Goal: Information Seeking & Learning: Compare options

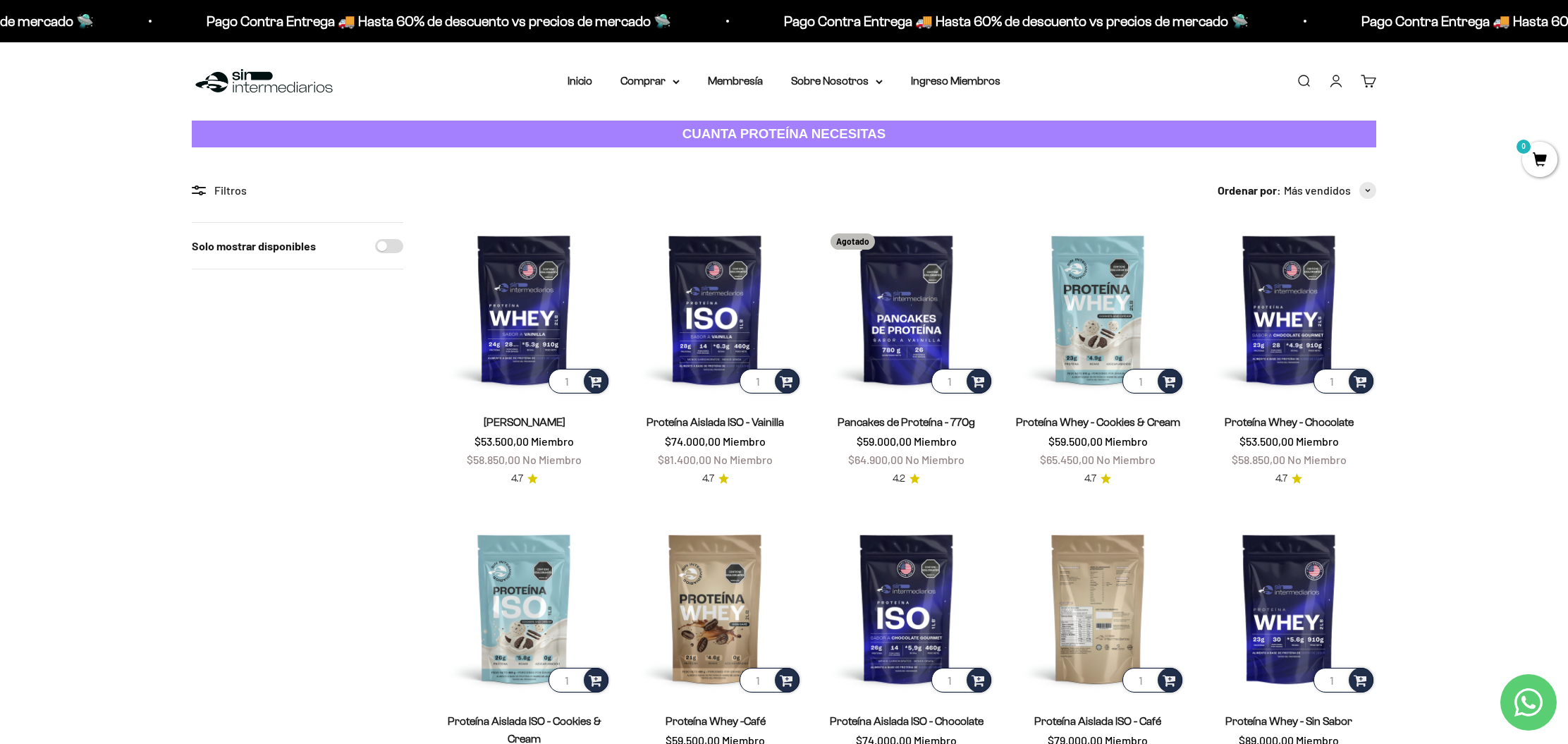
click at [1089, 609] on img at bounding box center [1098, 608] width 174 height 174
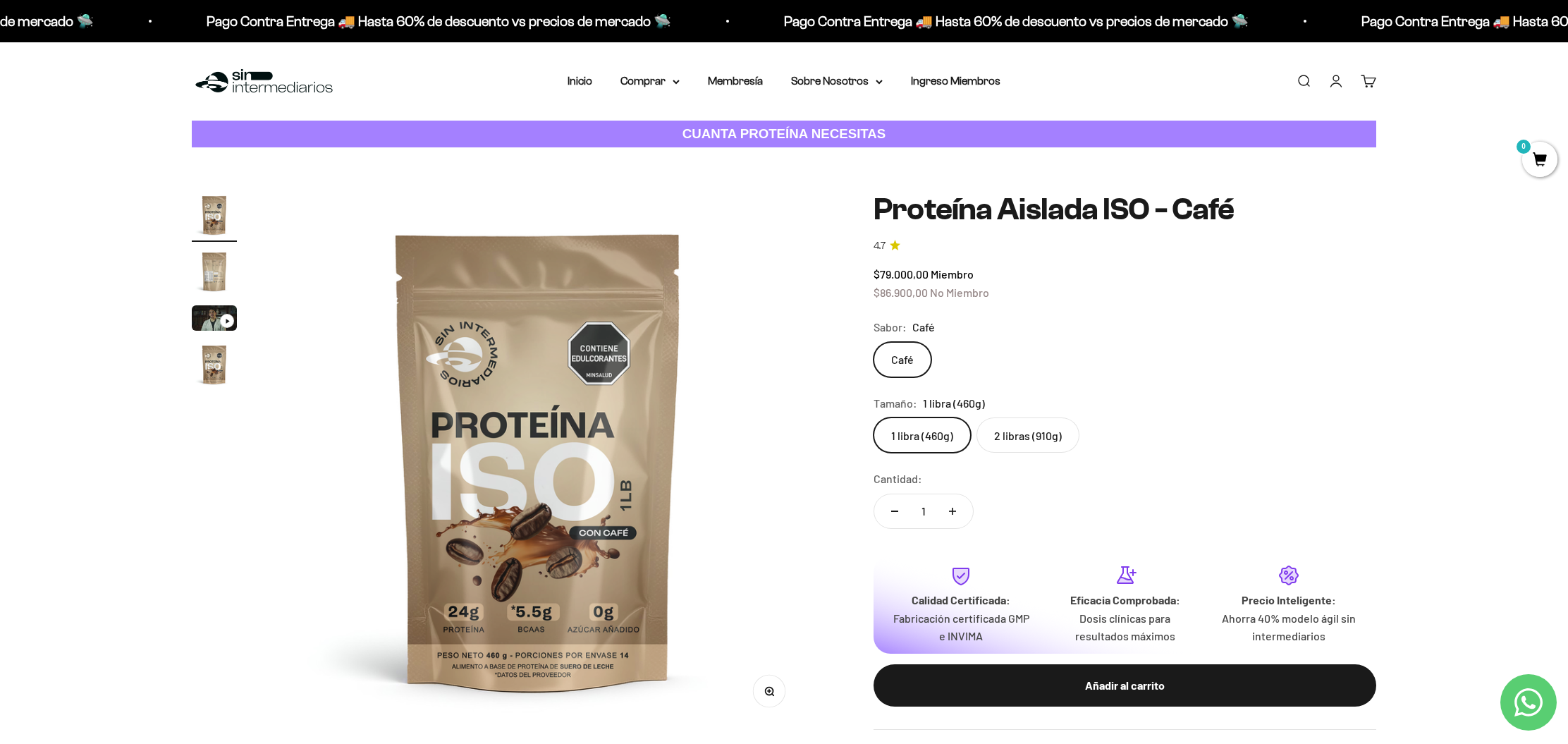
click at [228, 319] on icon "Ir al artículo 3" at bounding box center [227, 321] width 5 height 6
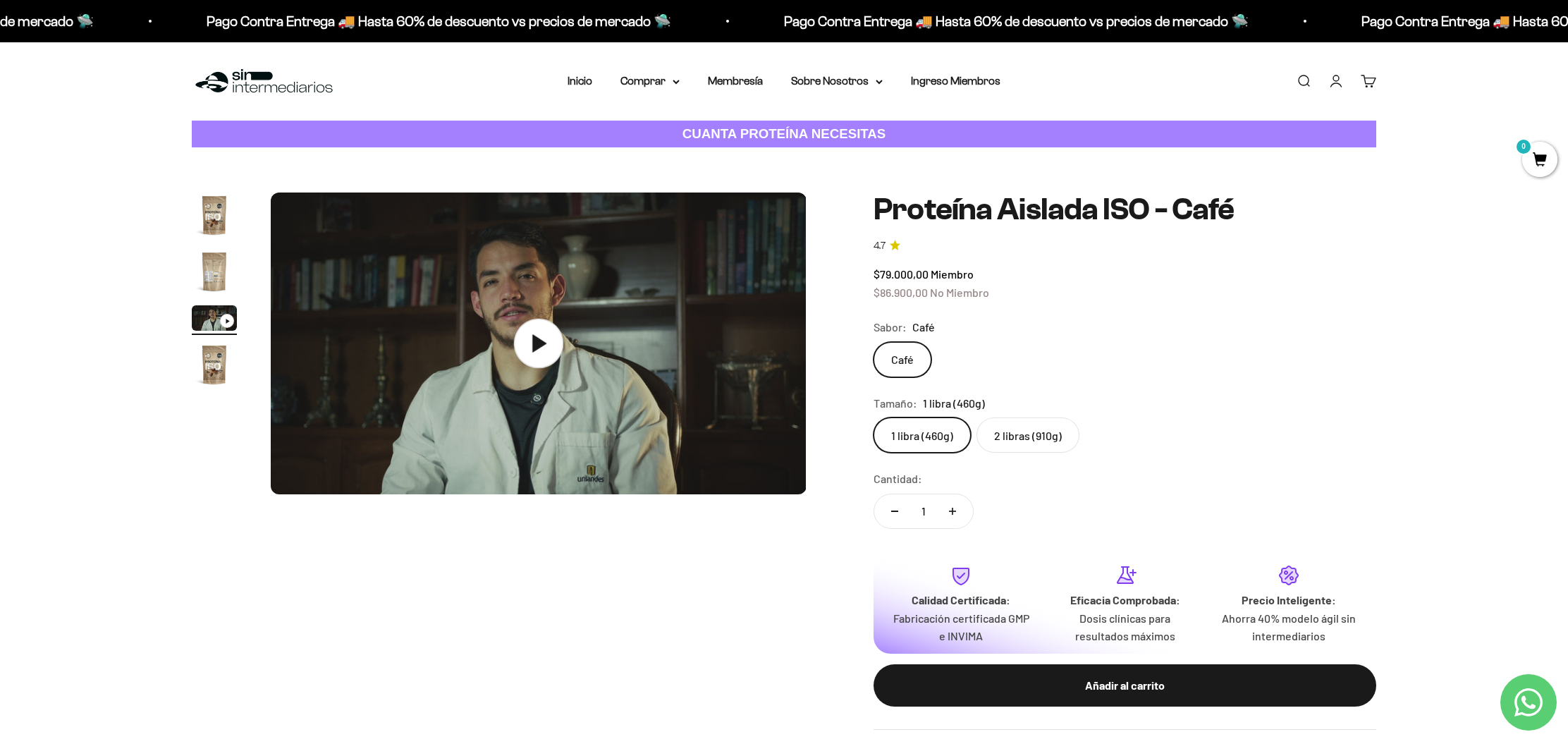
click at [541, 356] on icon at bounding box center [538, 343] width 49 height 49
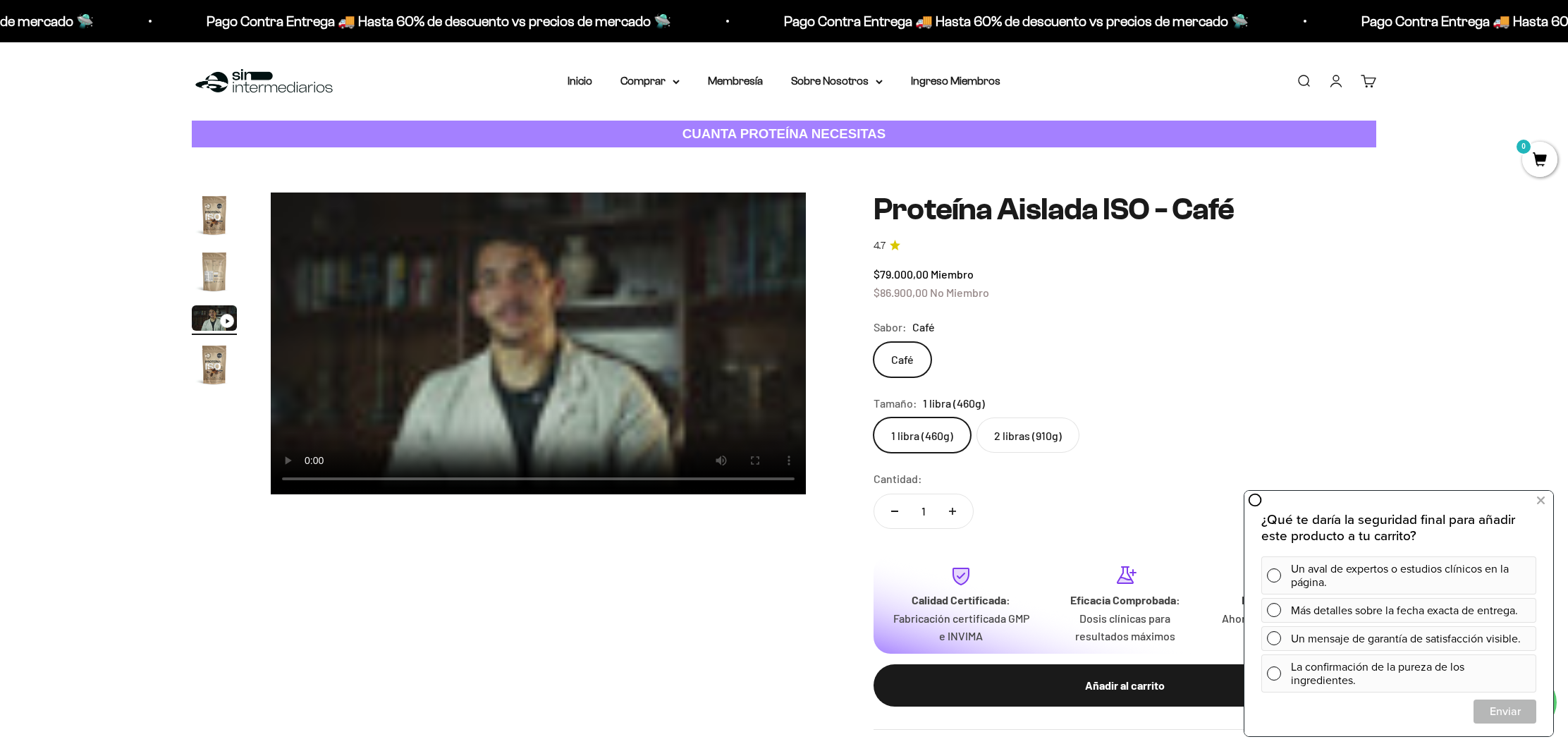
scroll to position [0, 1104]
click at [577, 450] on video "Proteína Aislada ISO - Café" at bounding box center [538, 343] width 535 height 302
click at [1540, 501] on icon at bounding box center [1541, 500] width 8 height 18
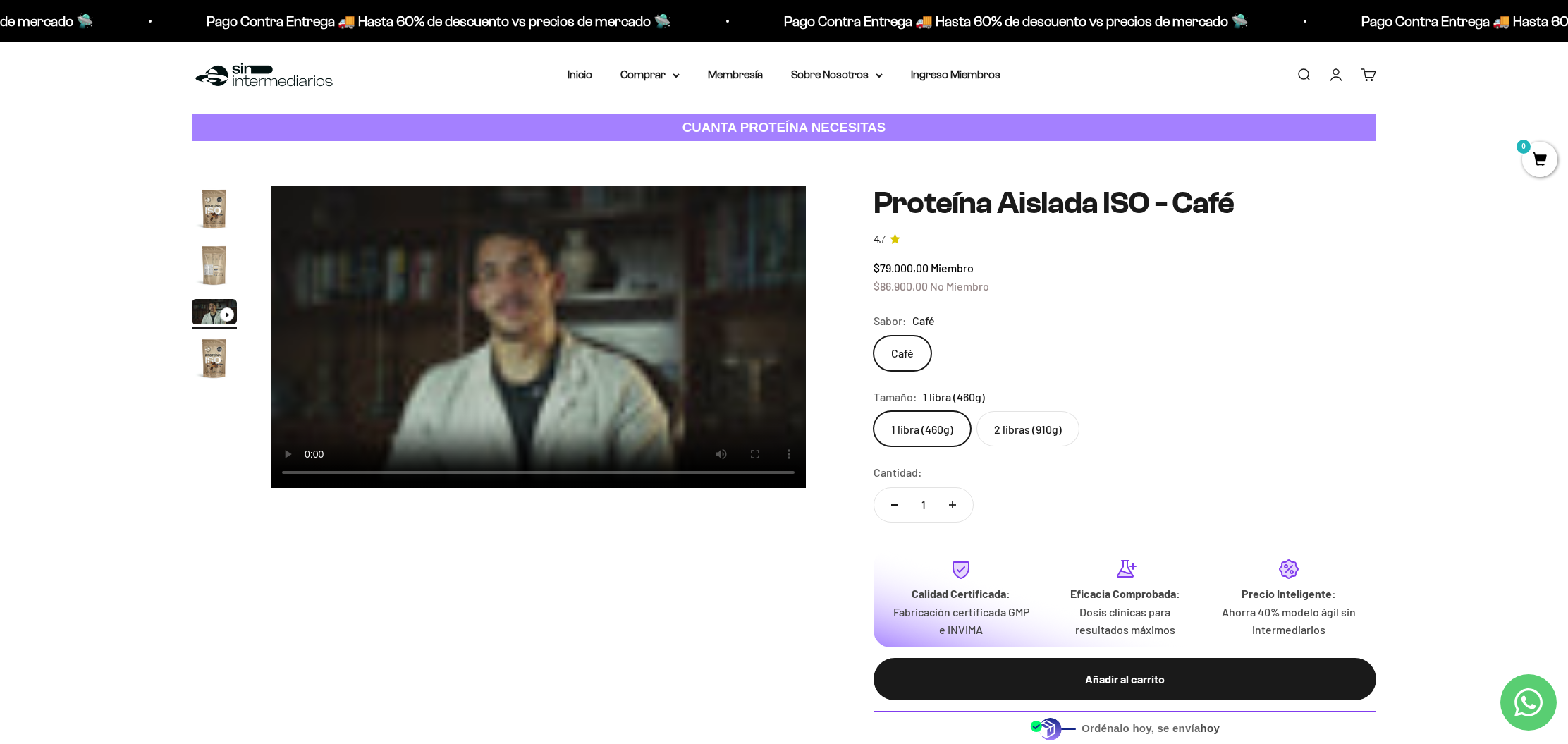
click at [308, 475] on video "Proteína Aislada ISO - Café" at bounding box center [538, 337] width 535 height 302
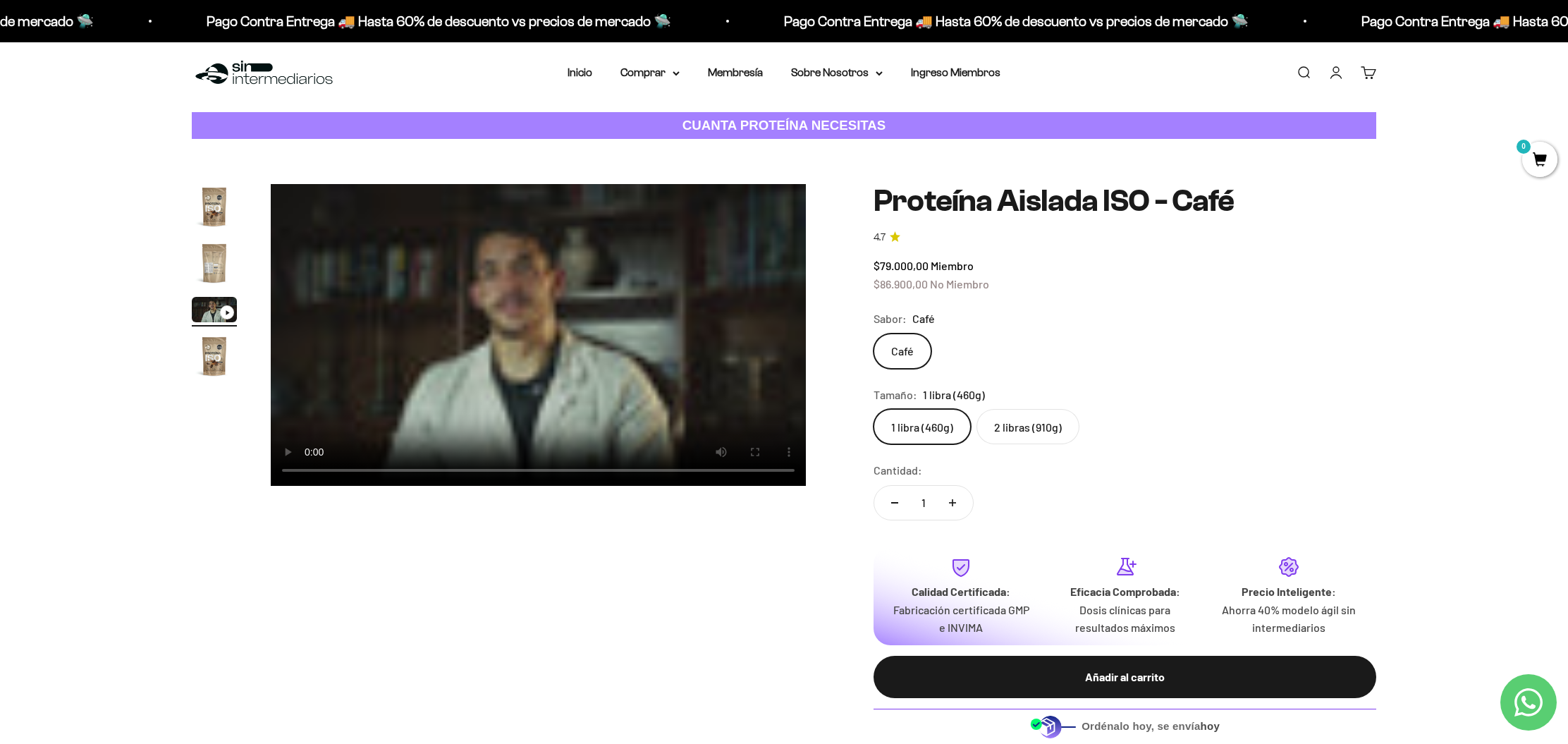
click at [308, 475] on video "Proteína Aislada ISO - Café" at bounding box center [538, 334] width 535 height 302
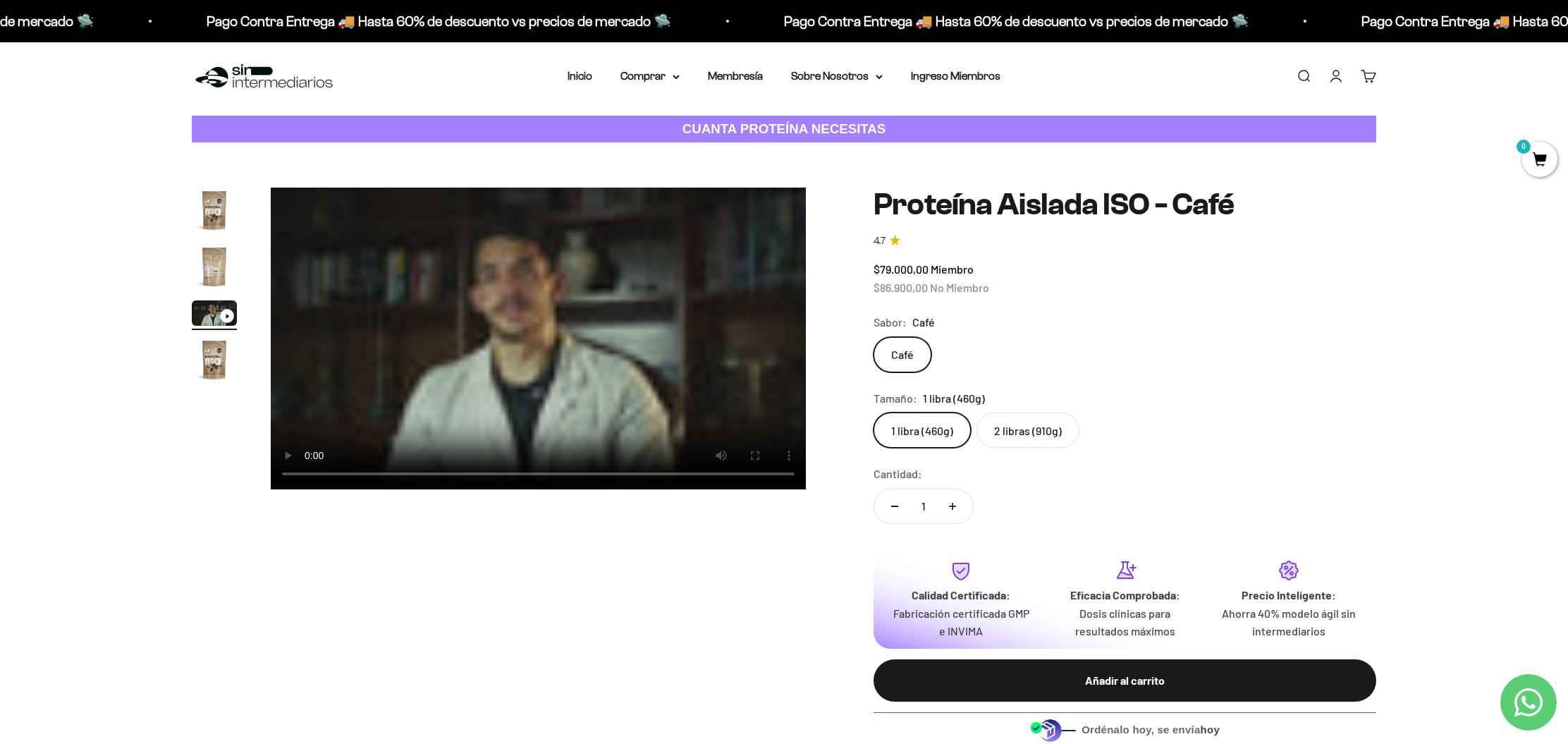
scroll to position [2, 0]
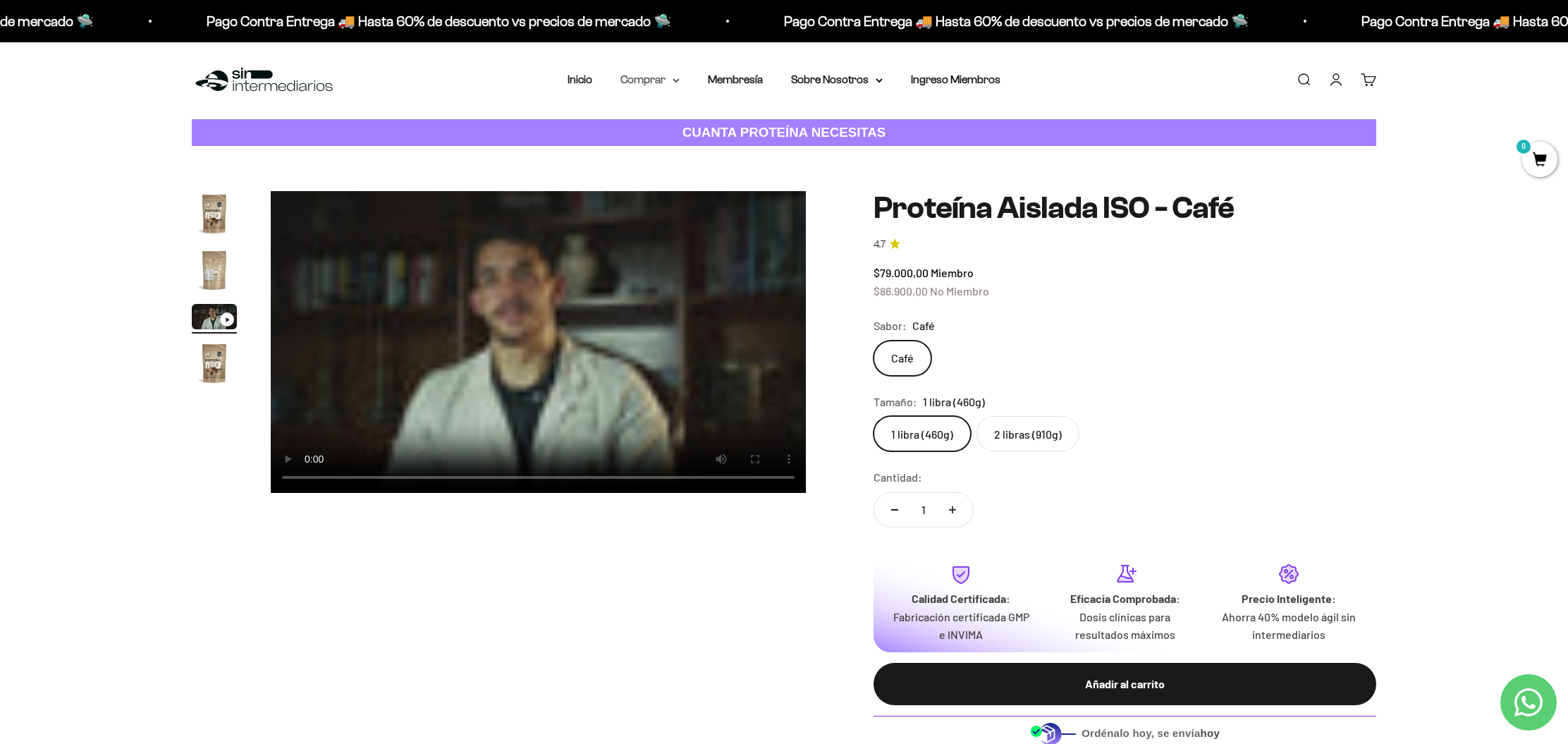
click at [650, 81] on summary "Comprar" at bounding box center [650, 79] width 59 height 18
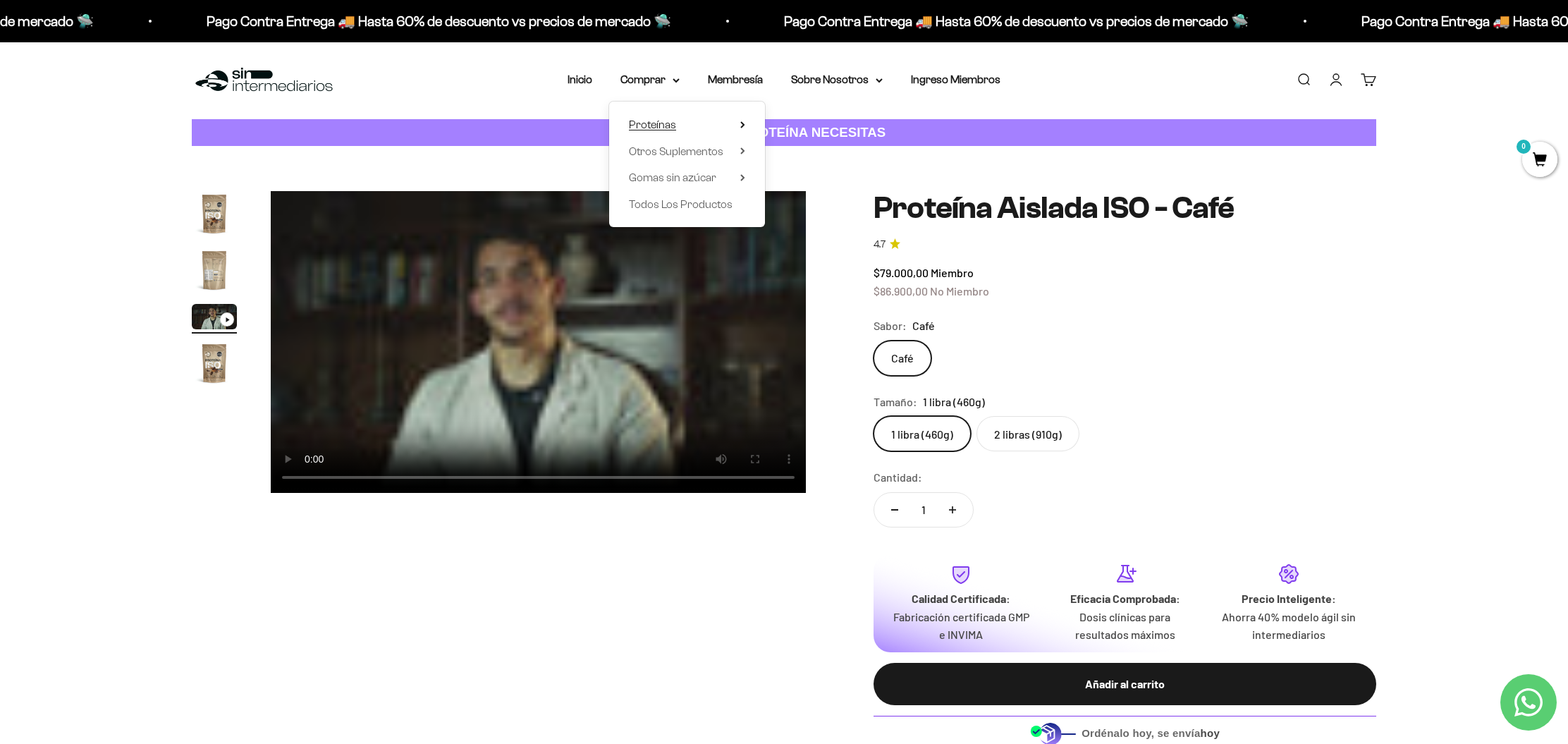
click at [725, 124] on summary "Proteínas" at bounding box center [687, 125] width 117 height 18
click at [699, 152] on span "Otros Suplementos" at bounding box center [676, 150] width 95 height 12
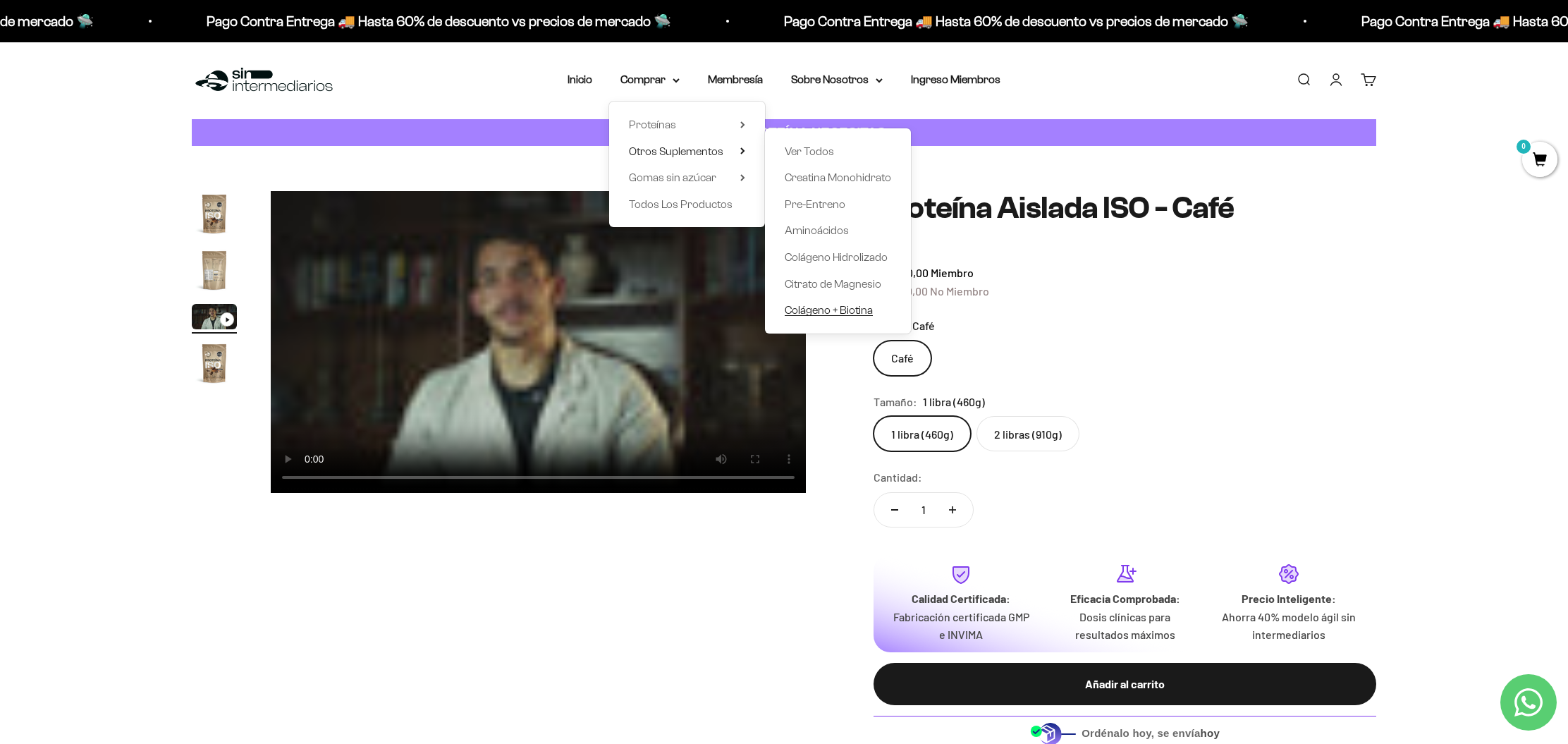
click at [832, 308] on span "Colágeno + Biotina" at bounding box center [828, 309] width 88 height 12
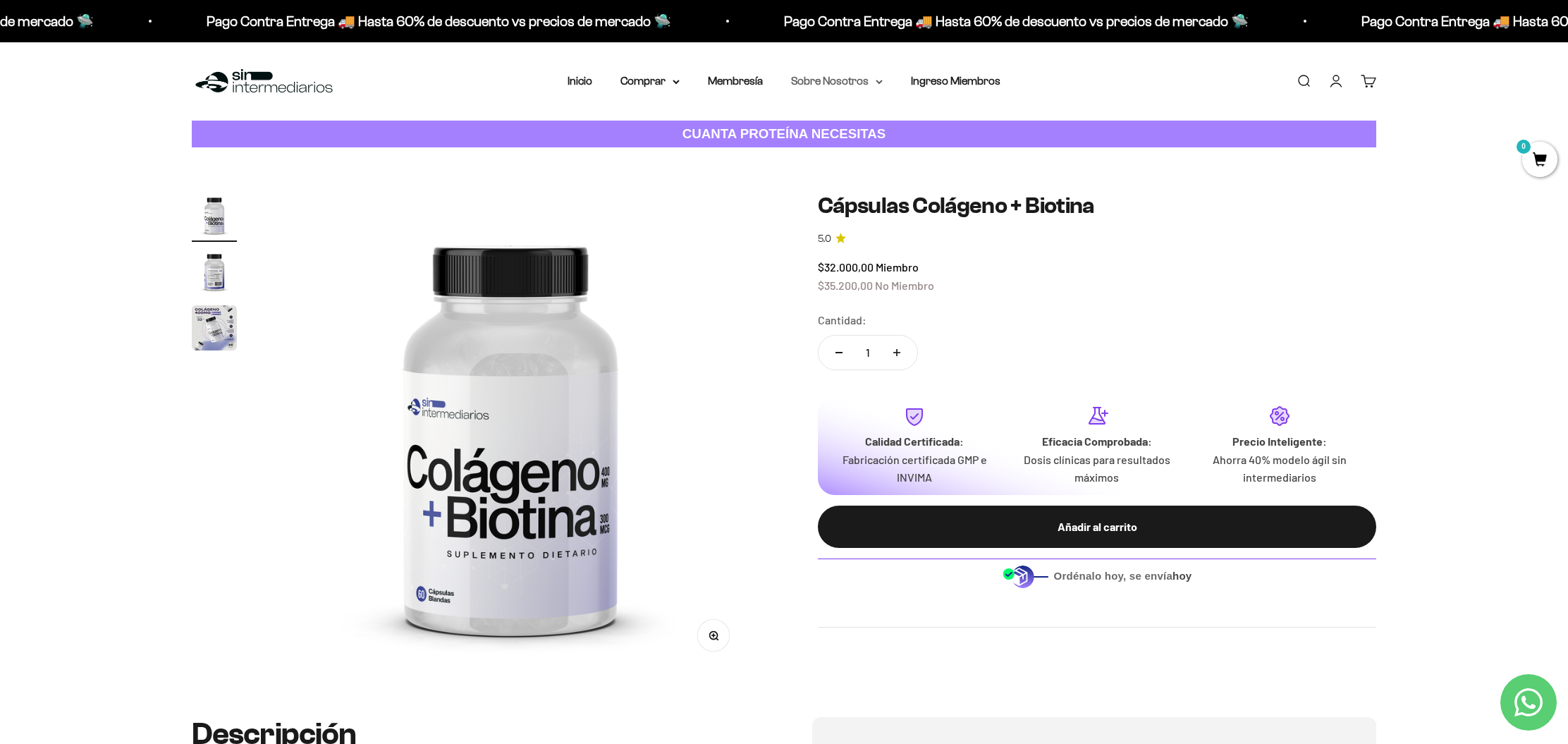
click at [860, 82] on summary "Sobre Nosotros" at bounding box center [836, 81] width 92 height 18
click at [655, 79] on summary "Comprar" at bounding box center [650, 81] width 59 height 18
click at [694, 157] on span "Otros Suplementos" at bounding box center [676, 152] width 95 height 12
click at [697, 182] on span "Gomas sin azúcar" at bounding box center [672, 179] width 88 height 12
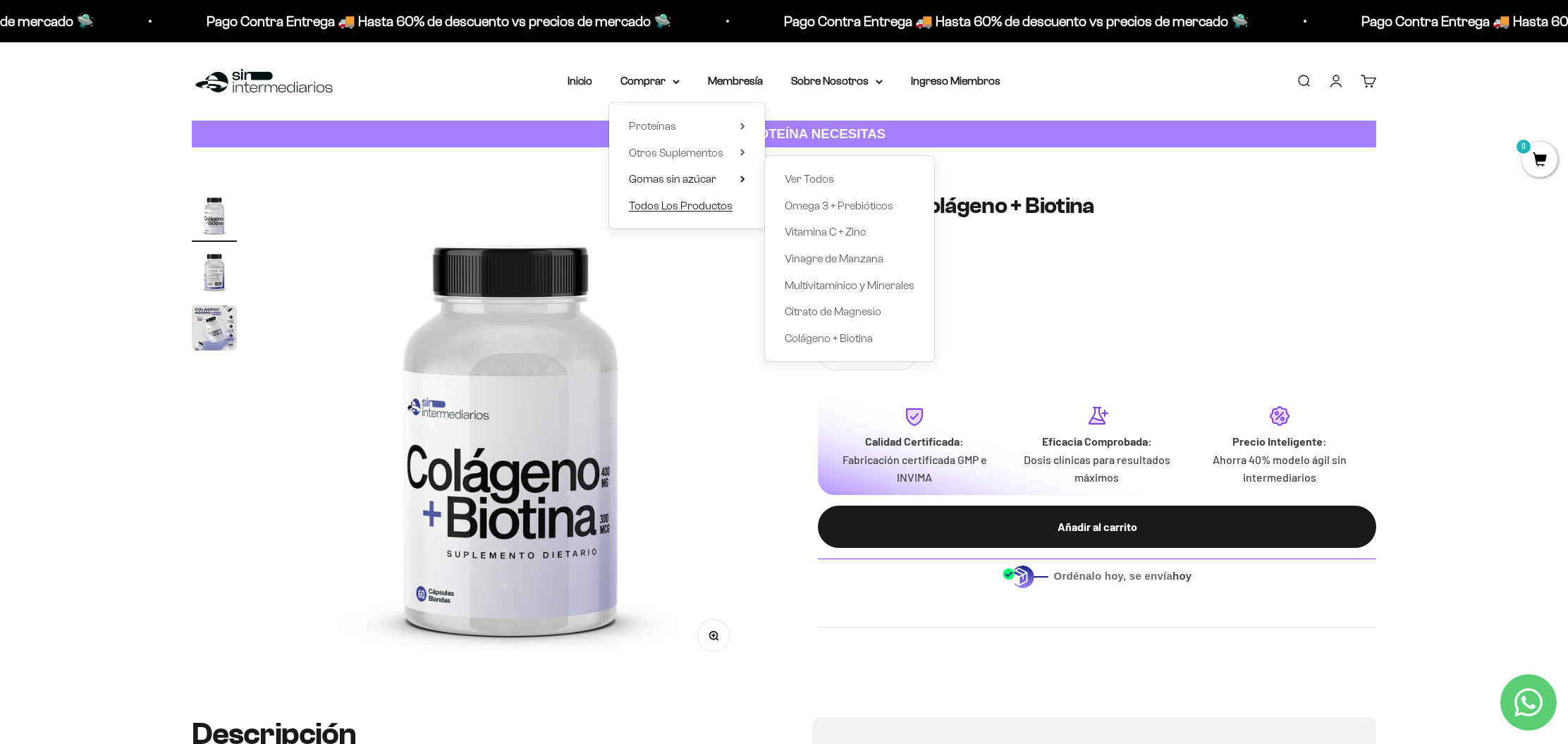
click at [710, 202] on span "Todos Los Productos" at bounding box center [680, 205] width 103 height 12
